Goal: Information Seeking & Learning: Understand process/instructions

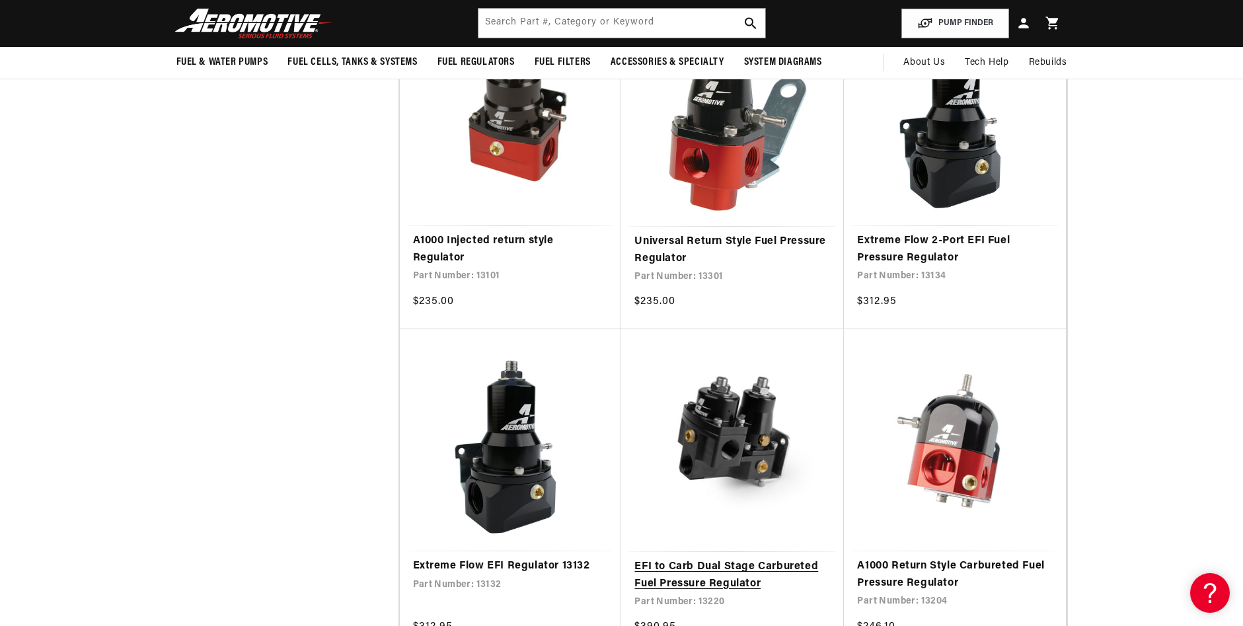
scroll to position [463, 0]
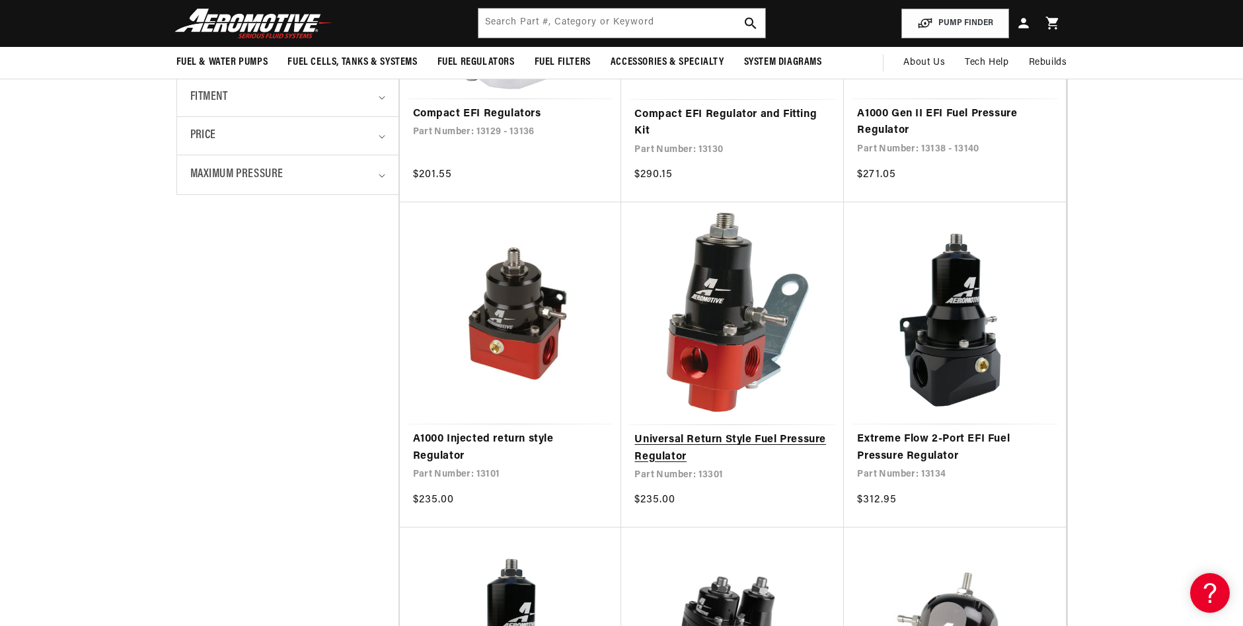
click at [704, 431] on link "Universal Return Style Fuel Pressure Regulator" at bounding box center [732, 448] width 196 height 34
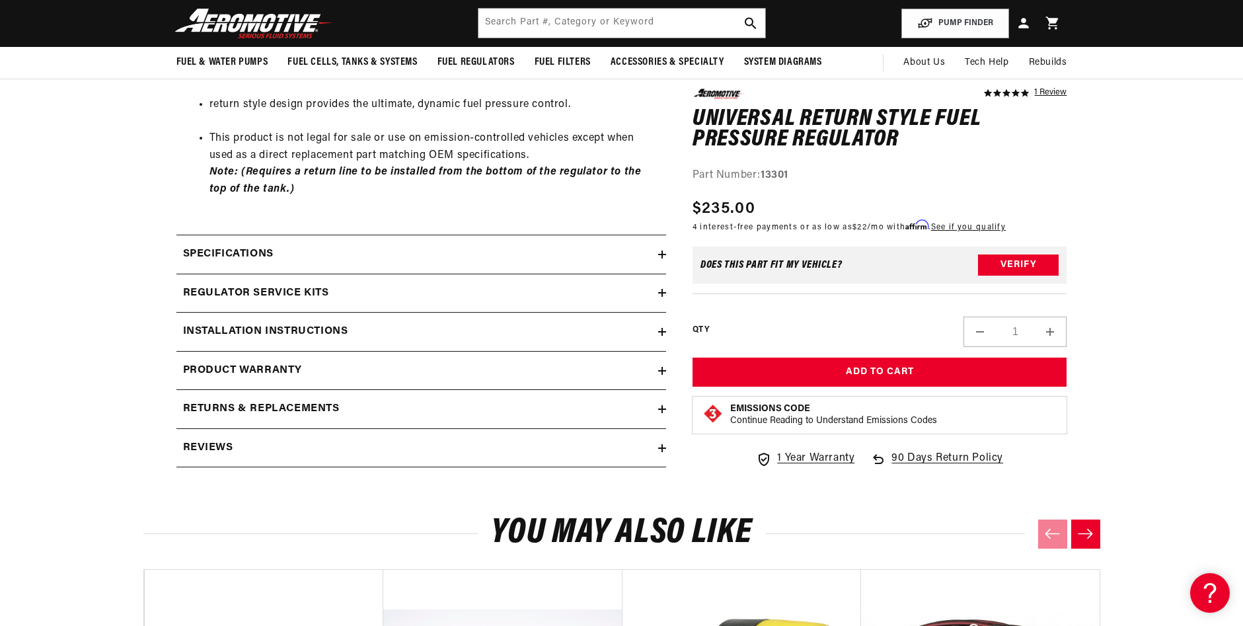
click at [280, 333] on h2 "Installation Instructions" at bounding box center [265, 331] width 165 height 17
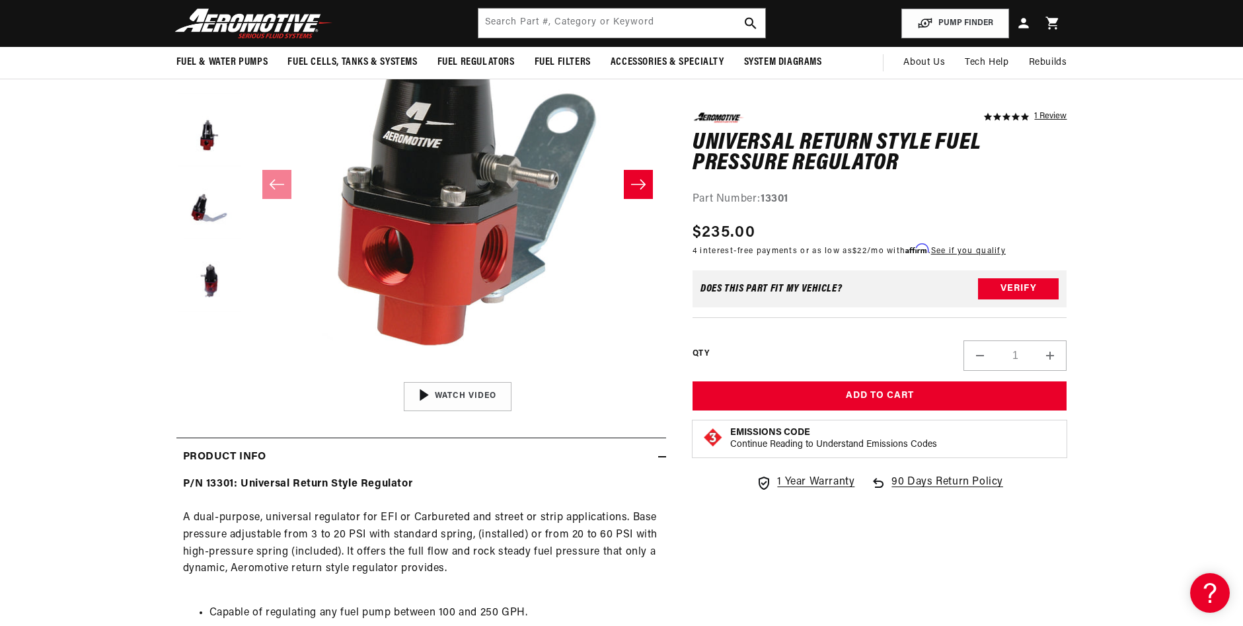
scroll to position [160, 0]
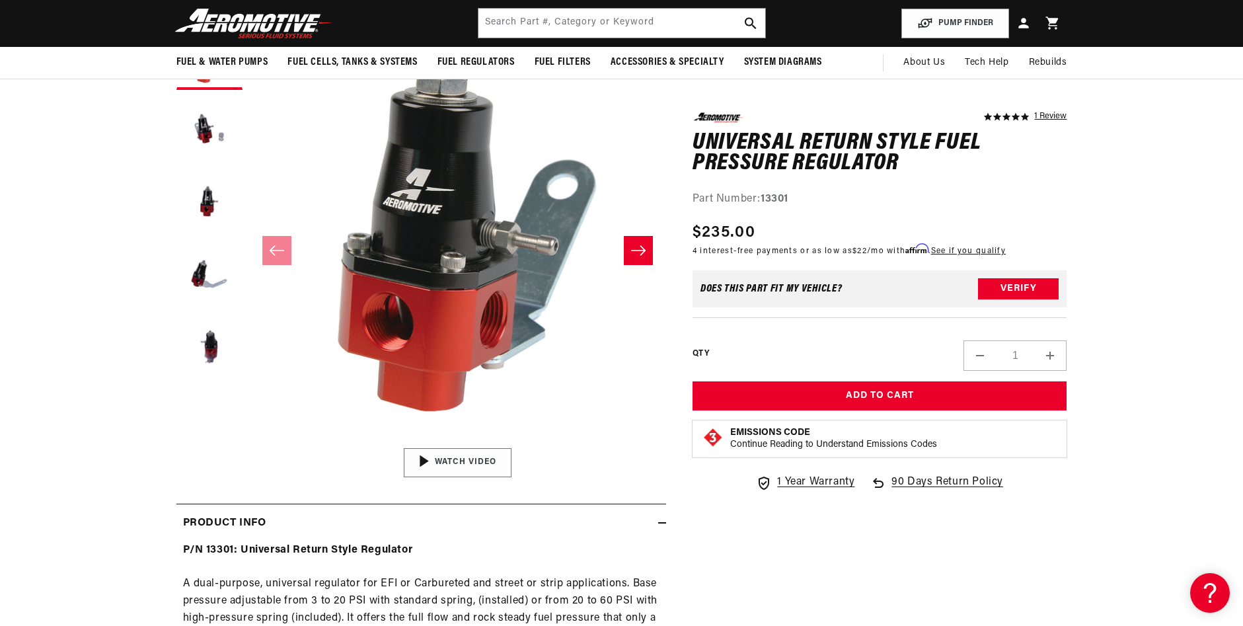
click at [465, 466] on img "Gallery Viewer" at bounding box center [457, 462] width 200 height 112
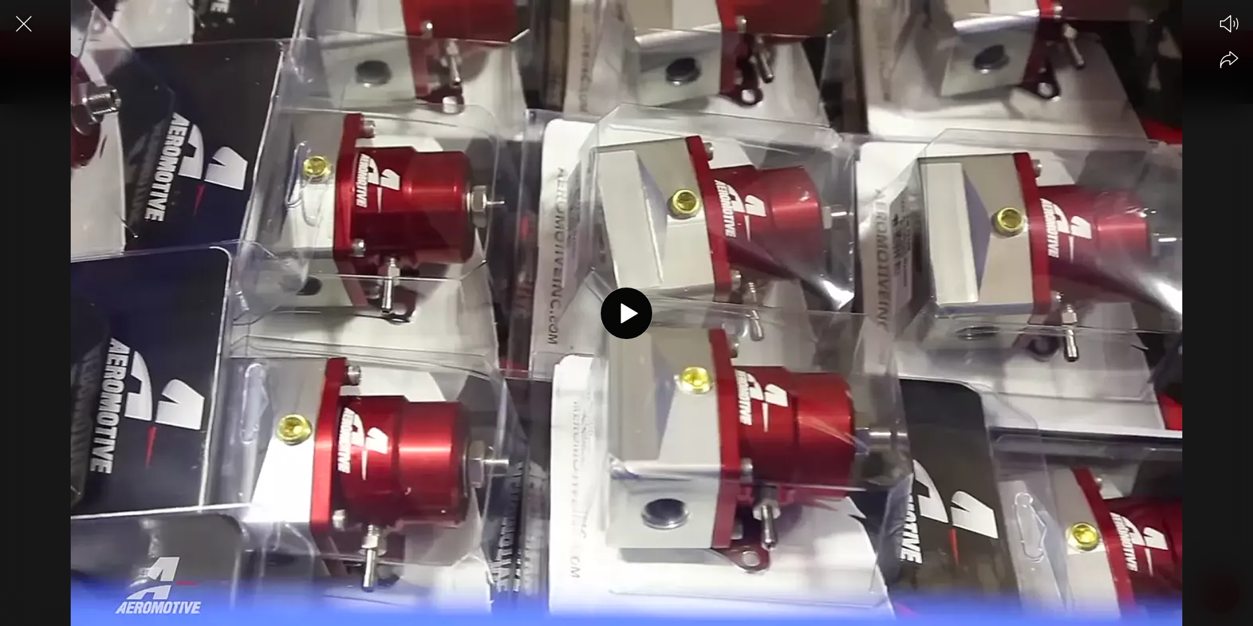
scroll to position [0, 0]
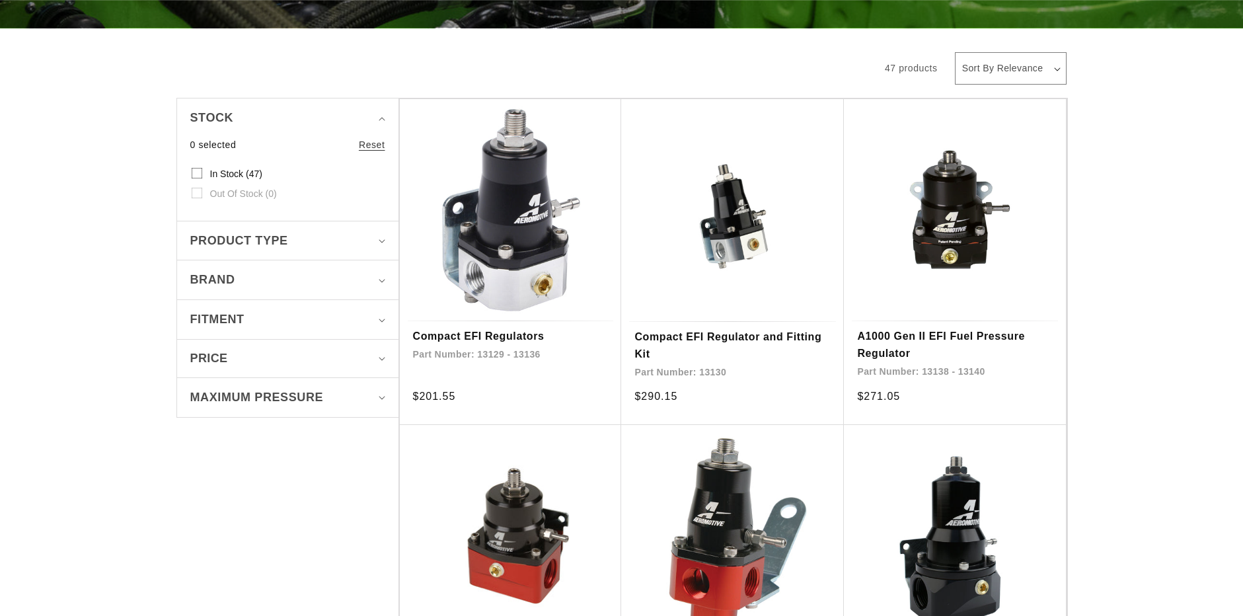
scroll to position [330, 0]
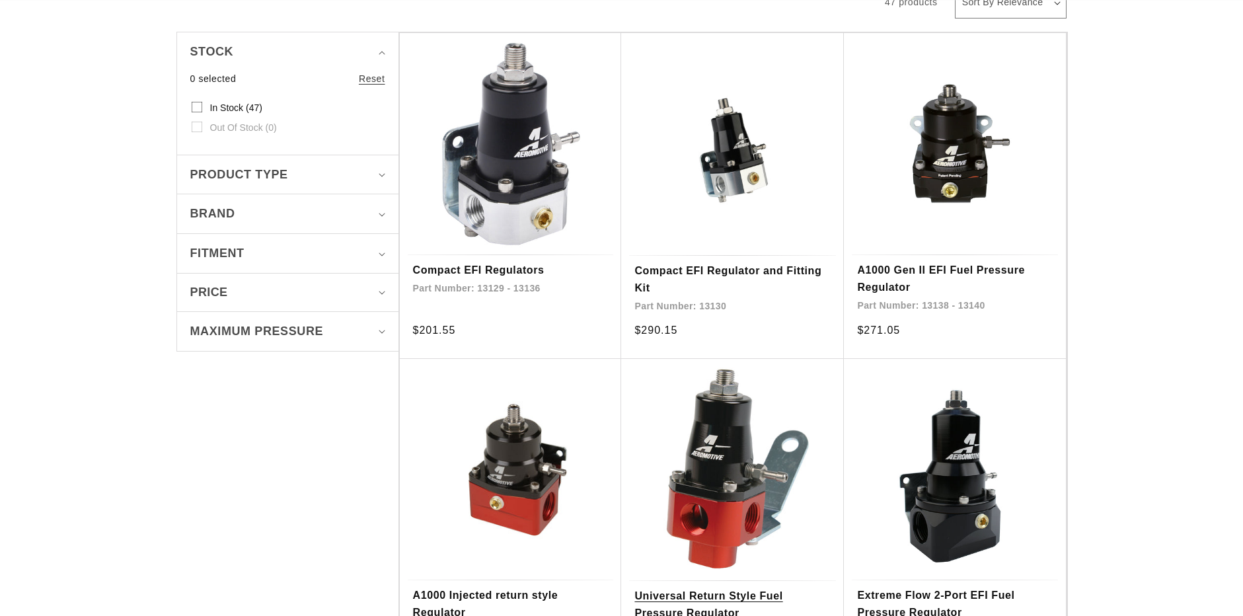
click at [706, 587] on link "Universal Return Style Fuel Pressure Regulator" at bounding box center [732, 604] width 196 height 34
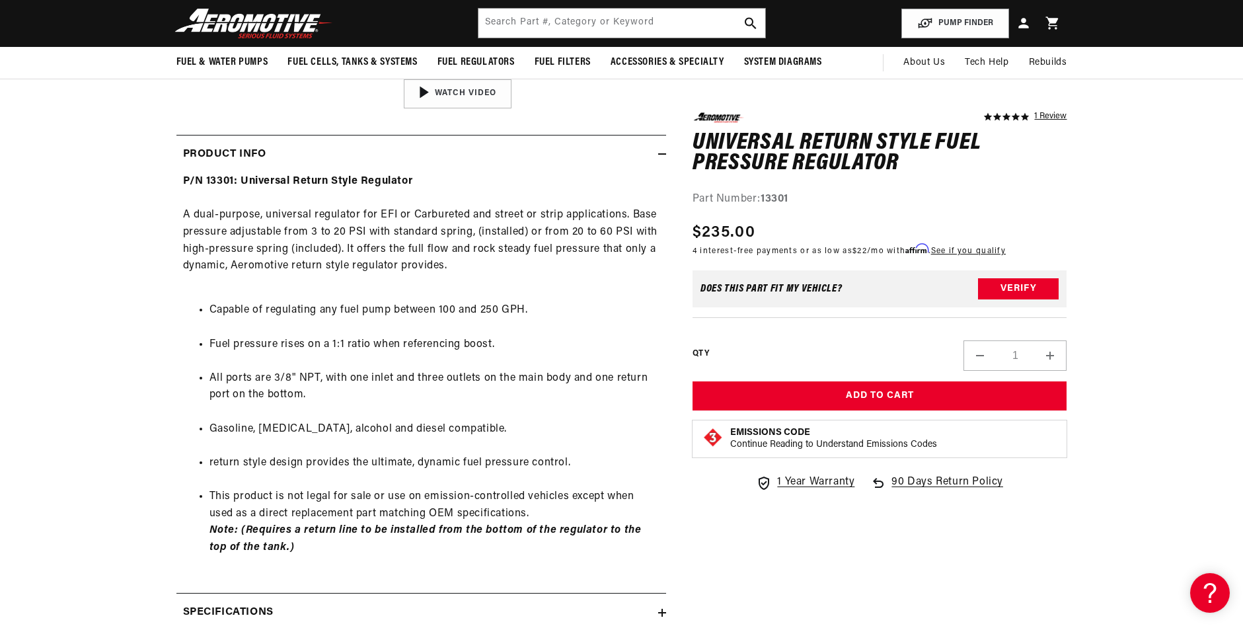
scroll to position [264, 0]
